Goal: Task Accomplishment & Management: Use online tool/utility

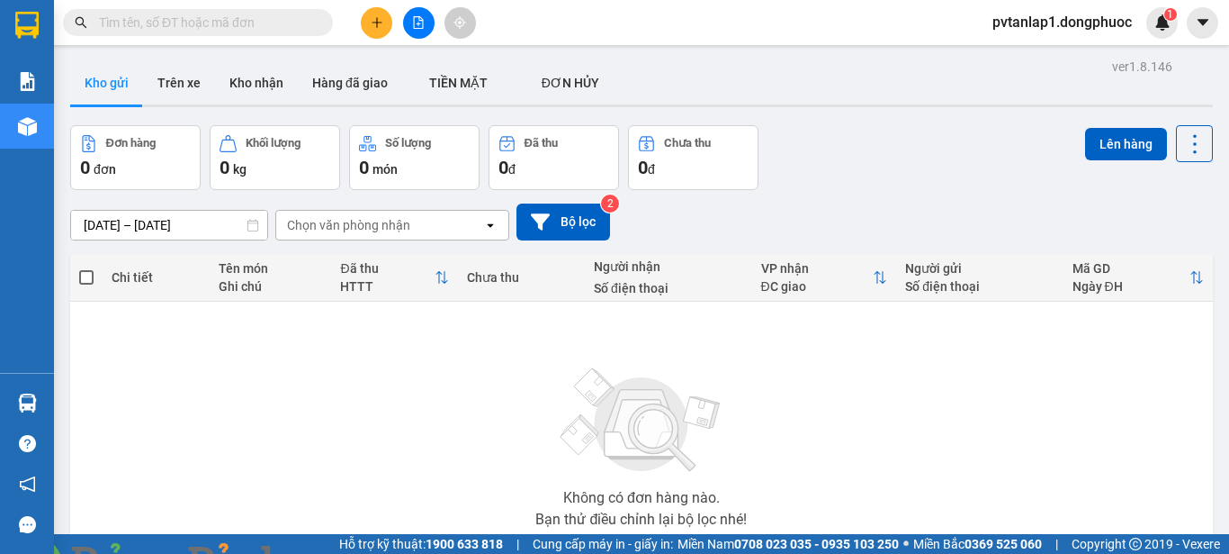
click at [331, 553] on img at bounding box center [325, 564] width 11 height 11
click at [384, 29] on button at bounding box center [377, 23] width 32 height 32
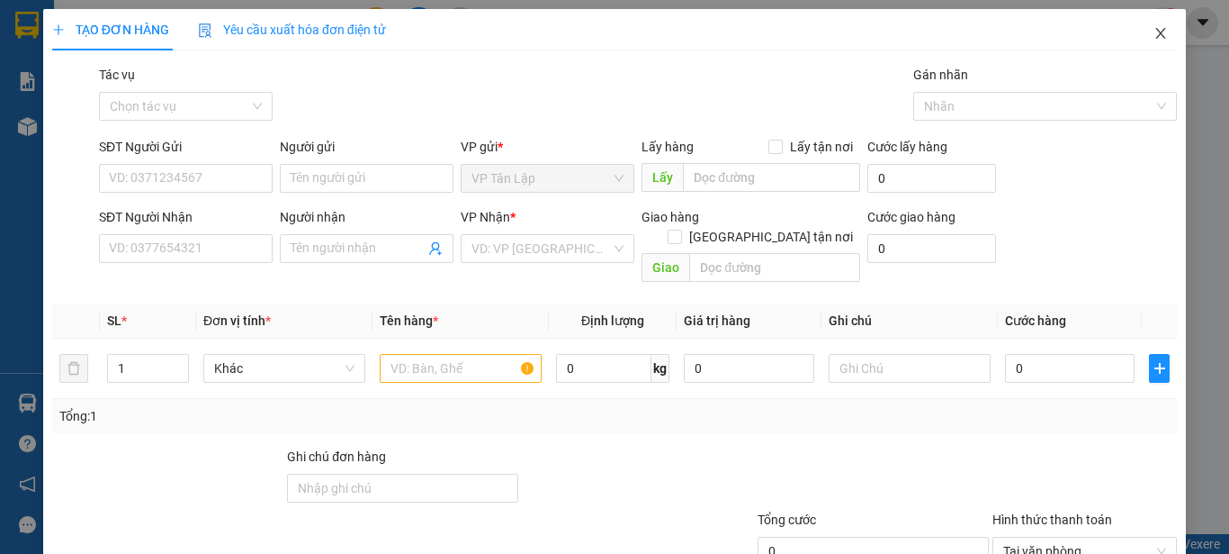
click at [1154, 28] on icon "close" at bounding box center [1161, 33] width 14 height 14
